Goal: Navigation & Orientation: Find specific page/section

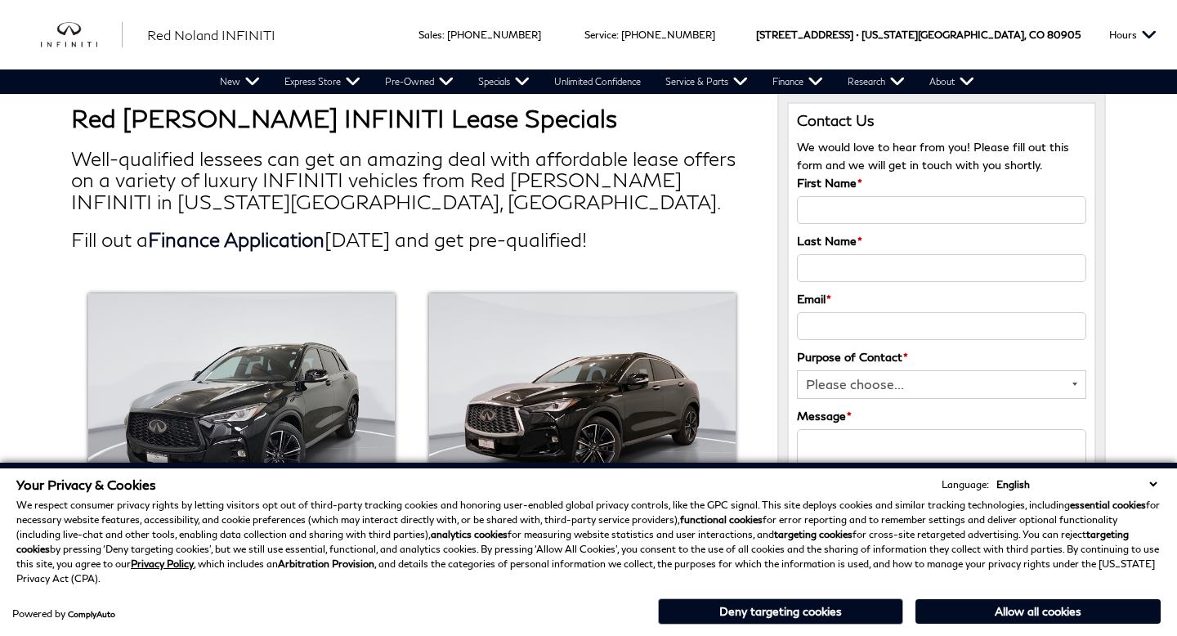
scroll to position [203, 0]
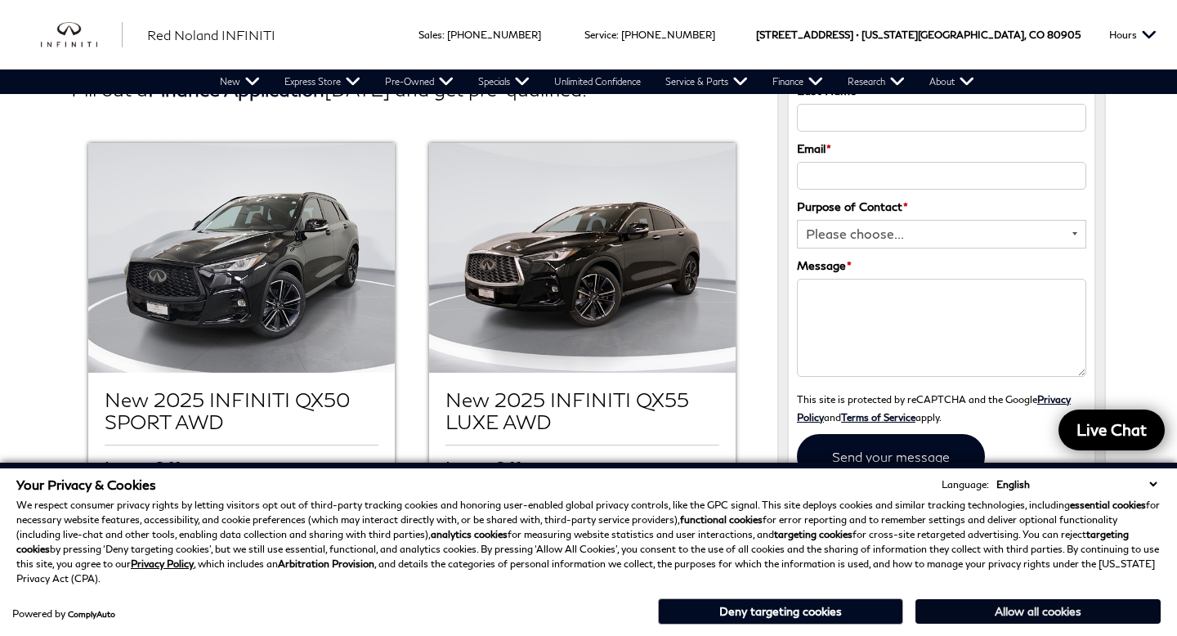
click at [1017, 615] on button "Allow all cookies" at bounding box center [1037, 611] width 245 height 25
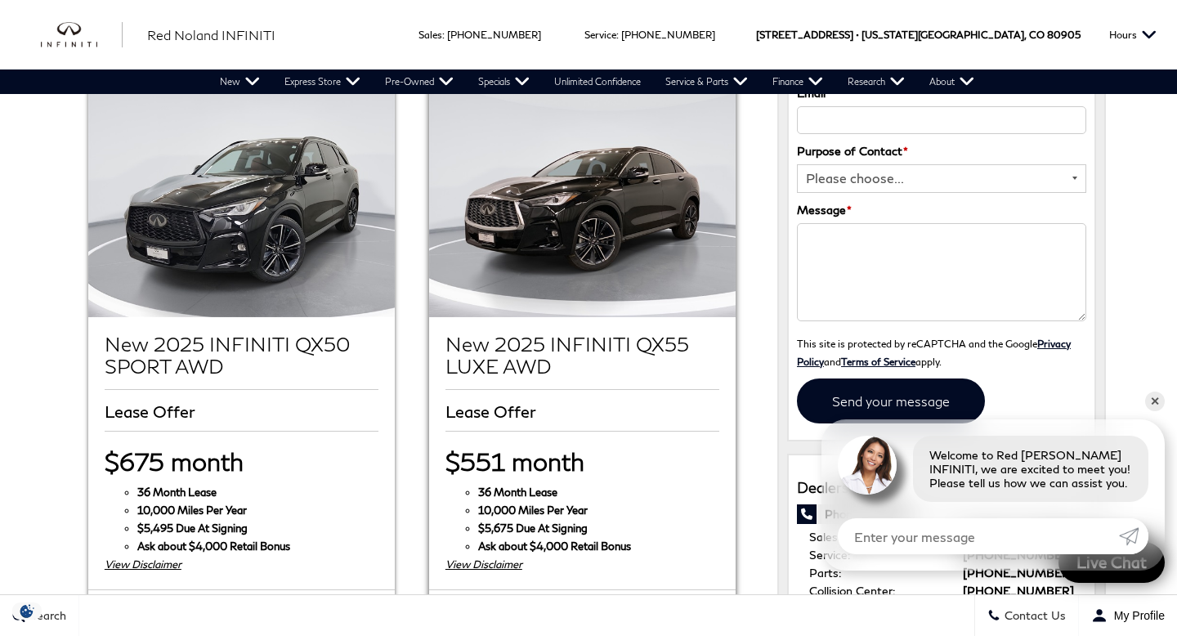
scroll to position [0, 0]
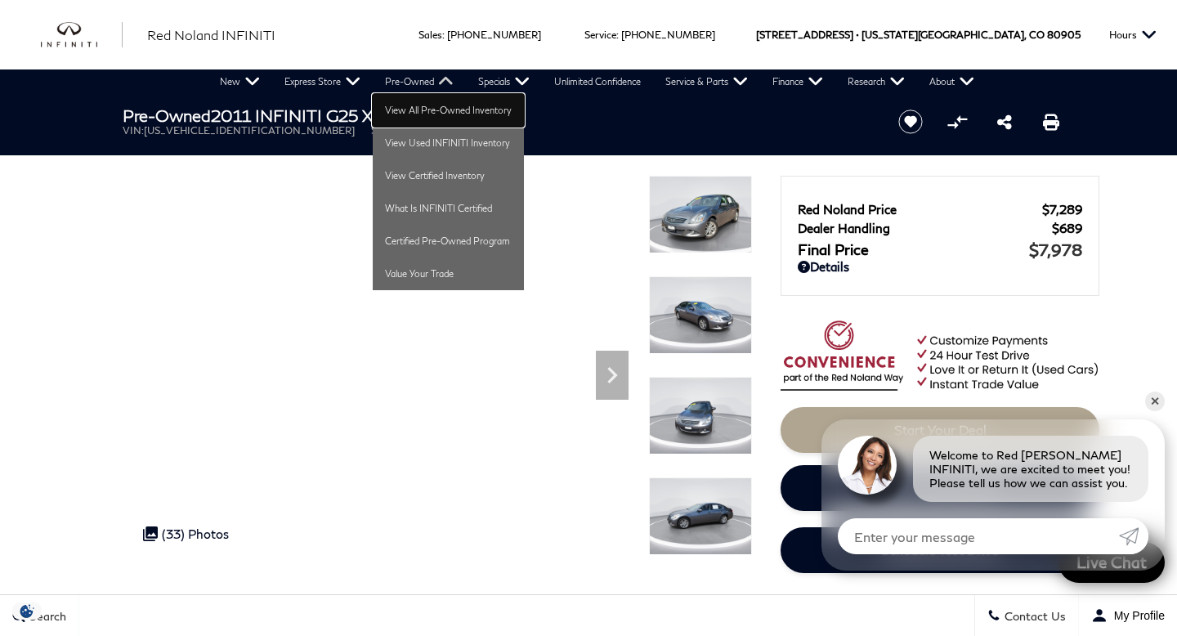
click at [414, 111] on link "View All Pre-Owned Inventory" at bounding box center [448, 110] width 151 height 33
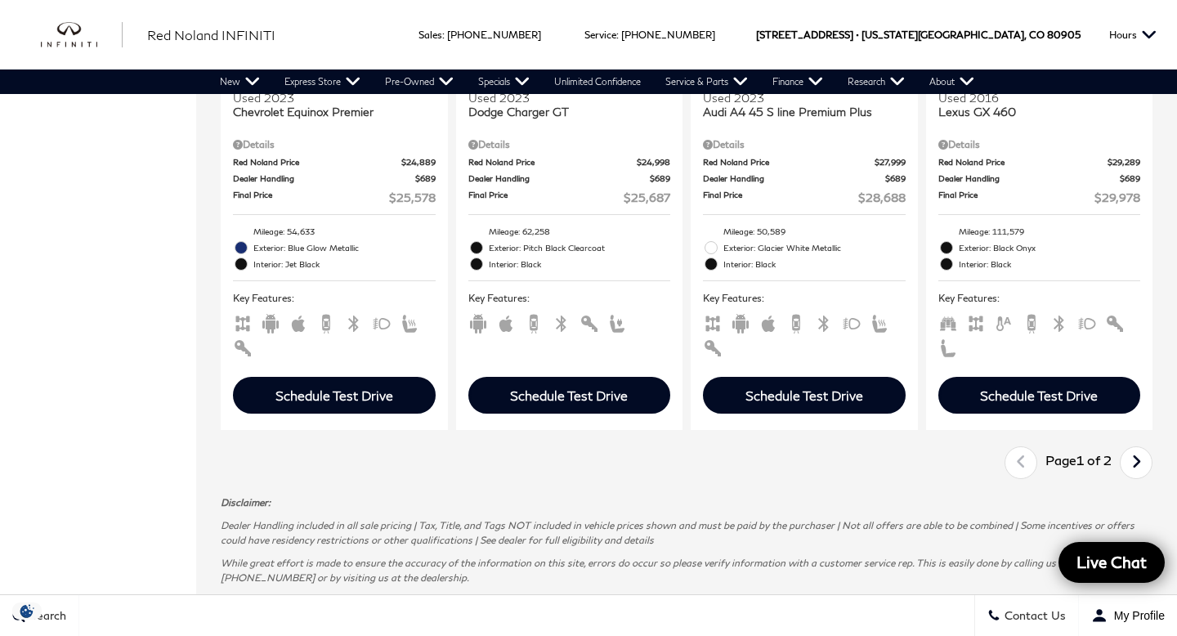
scroll to position [2951, 0]
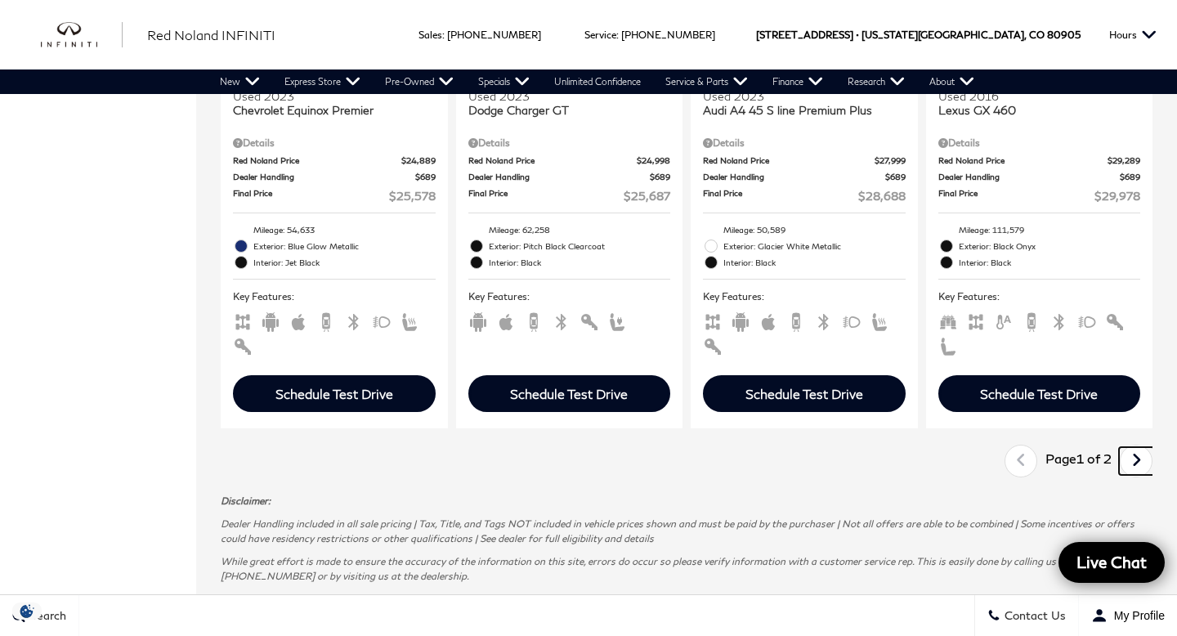
click at [1137, 447] on icon "next page" at bounding box center [1136, 460] width 11 height 26
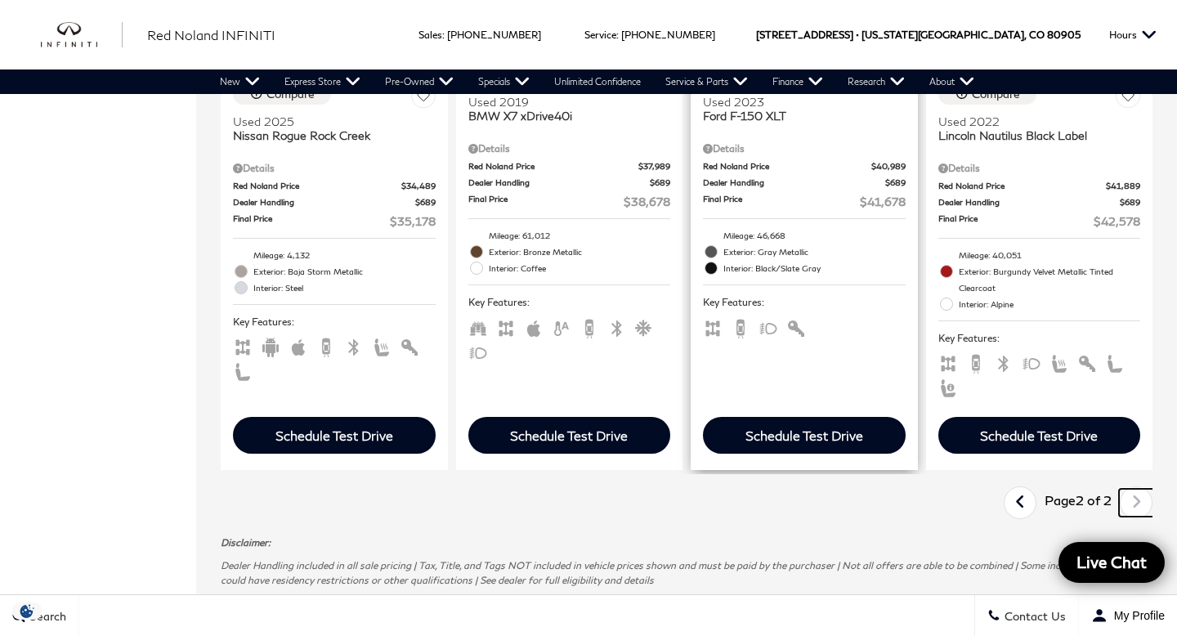
scroll to position [1225, 0]
